Goal: Information Seeking & Learning: Understand process/instructions

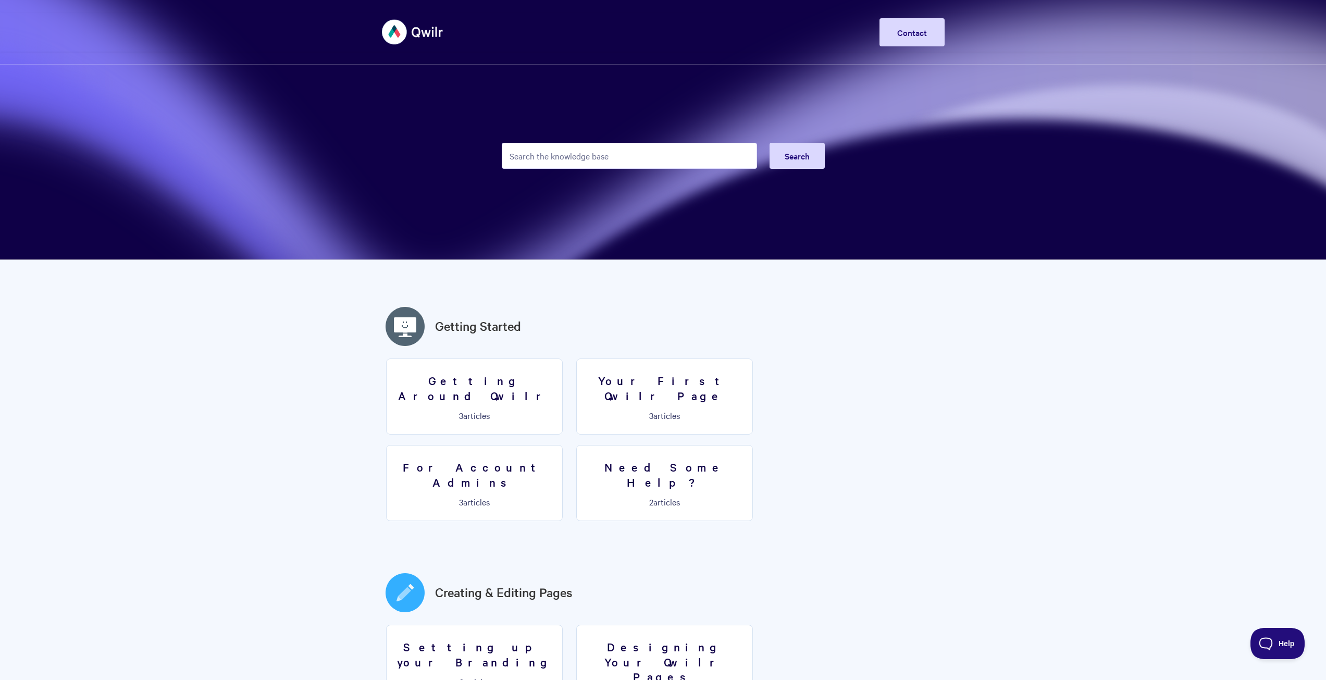
click at [551, 152] on input "Search the knowledge base" at bounding box center [629, 156] width 255 height 26
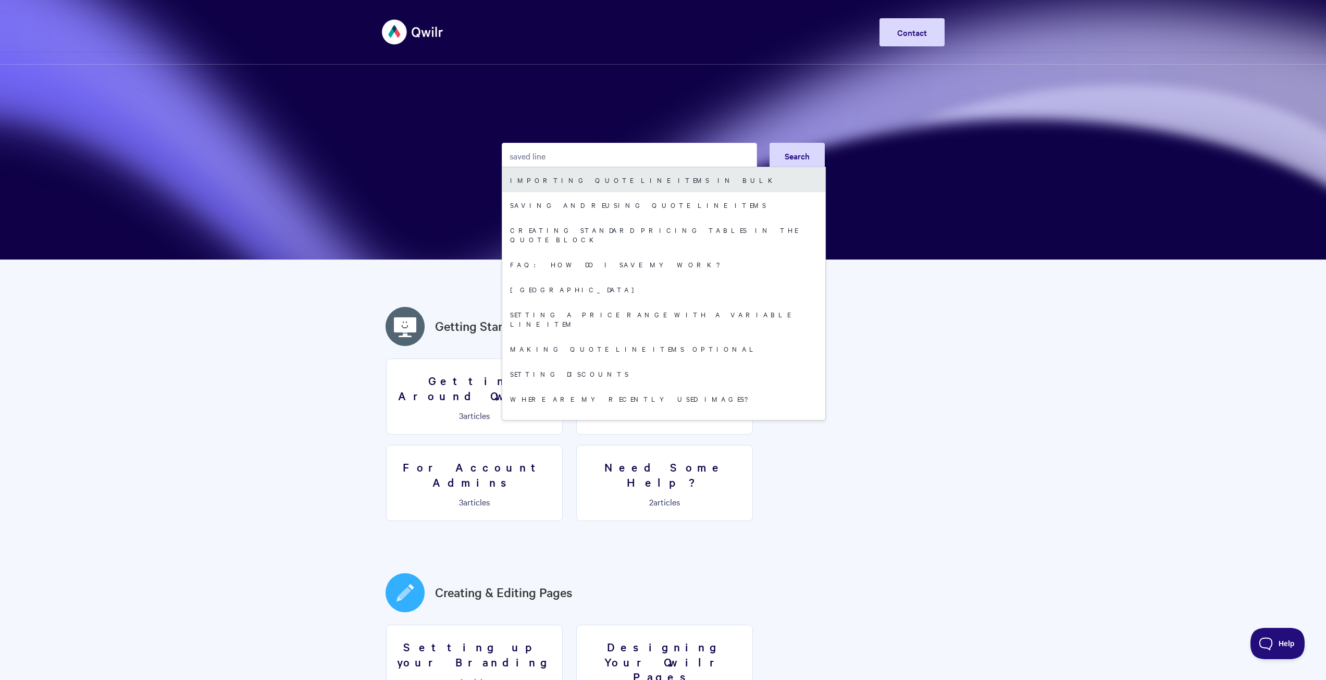
type input "saved line"
click at [581, 186] on link "Importing quote line items in bulk" at bounding box center [663, 179] width 323 height 25
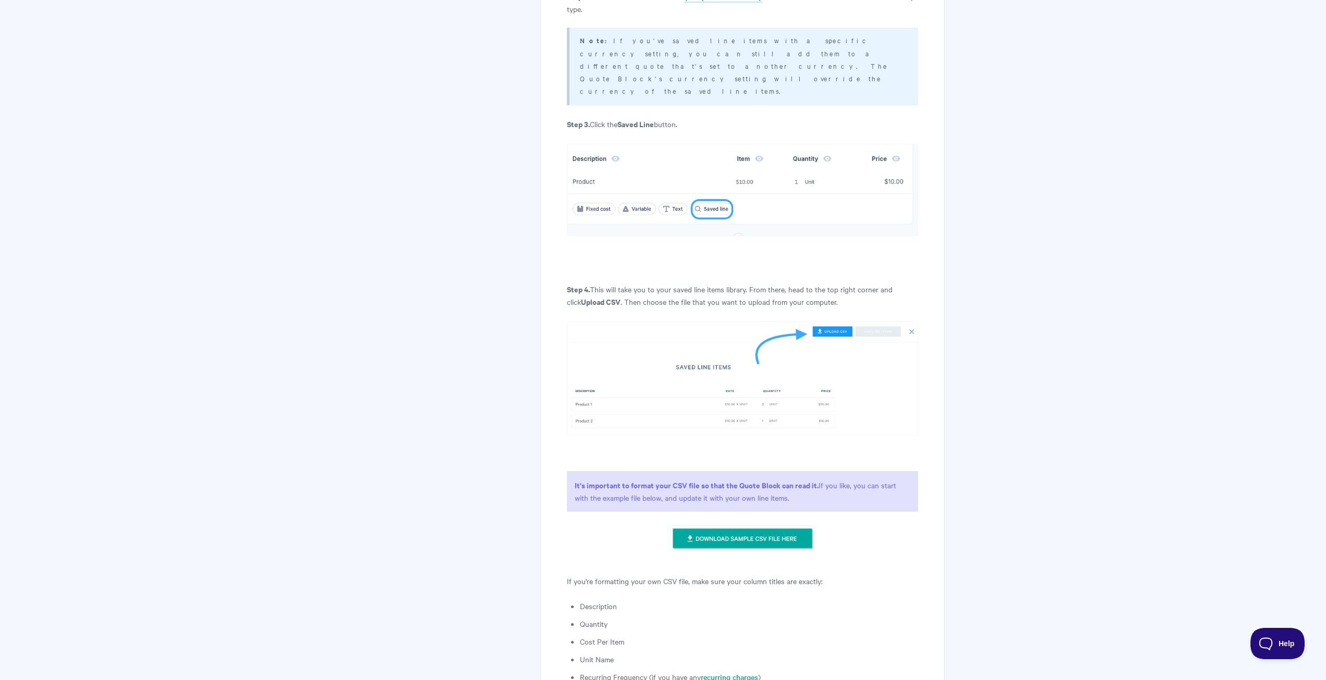
scroll to position [834, 0]
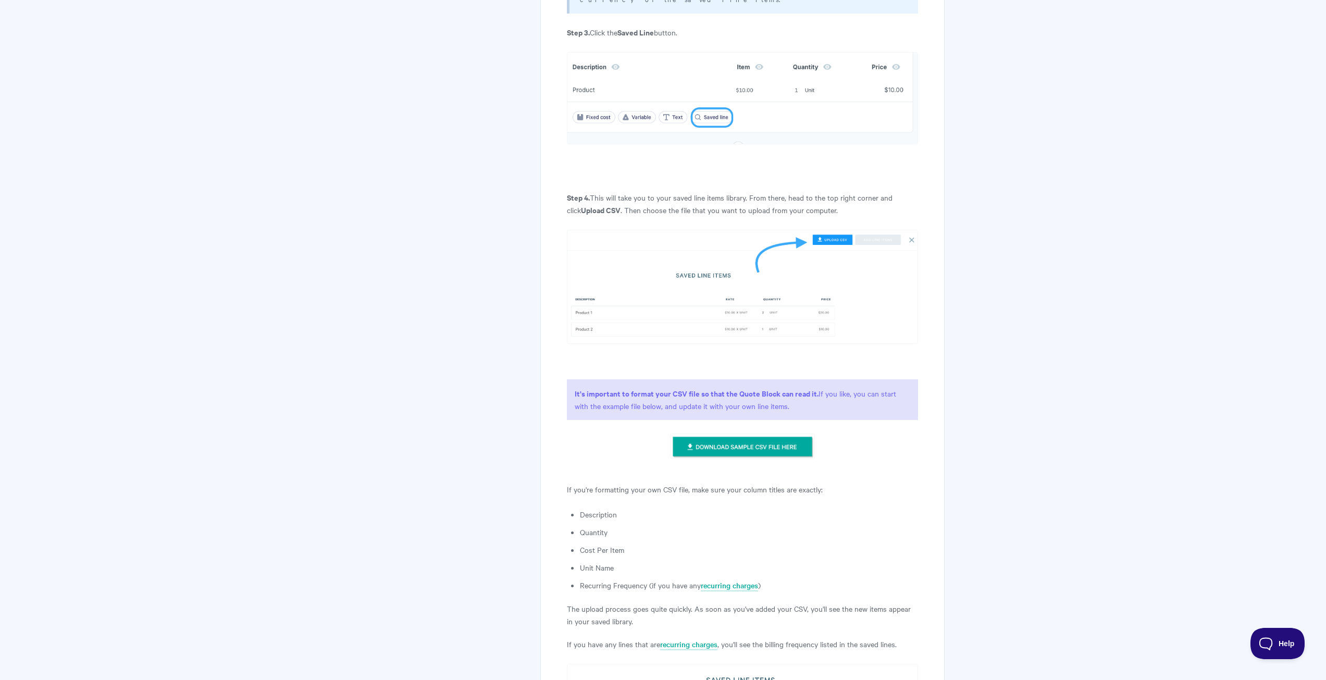
click at [735, 434] on img at bounding box center [742, 447] width 145 height 26
